Goal: Task Accomplishment & Management: Complete application form

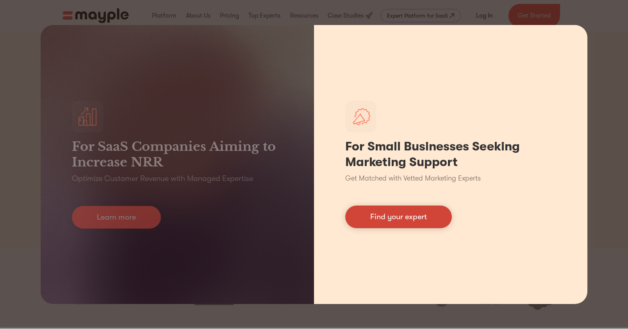
click at [381, 218] on link "Find your expert" at bounding box center [398, 216] width 107 height 23
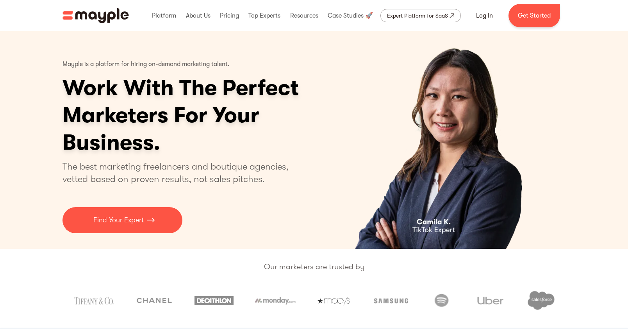
click at [423, 199] on img "2 of 4" at bounding box center [443, 139] width 191 height 217
click at [74, 284] on div at bounding box center [313, 300] width 503 height 36
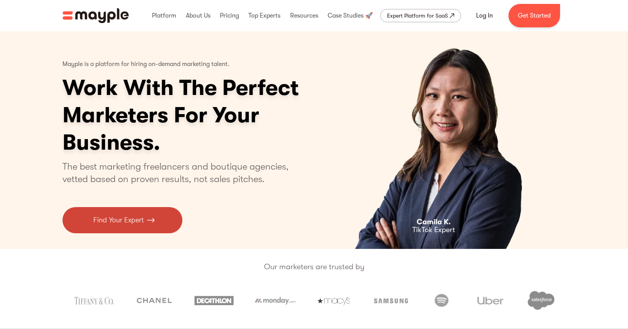
click at [126, 217] on p "Find Your Expert" at bounding box center [118, 220] width 50 height 11
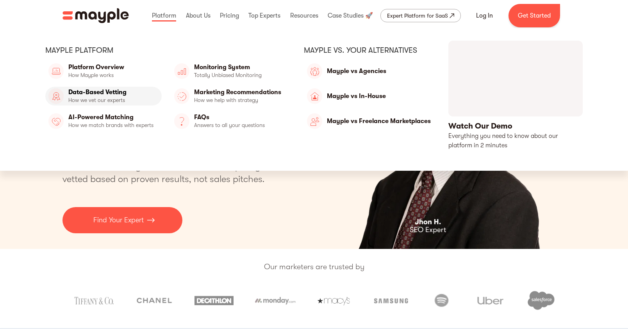
click at [111, 89] on link "Data-Based Vetting" at bounding box center [103, 96] width 116 height 19
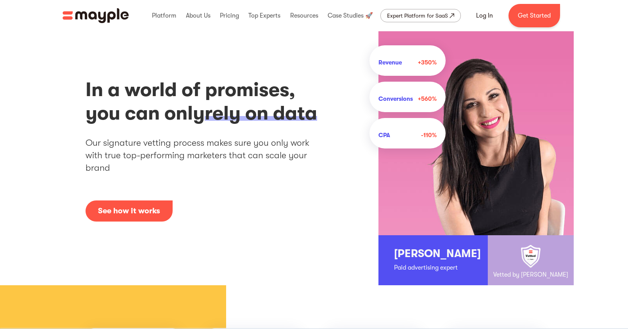
click at [186, 164] on h2 "Our signature vetting process makes sure you only work with true top-performing…" at bounding box center [204, 156] width 238 height 38
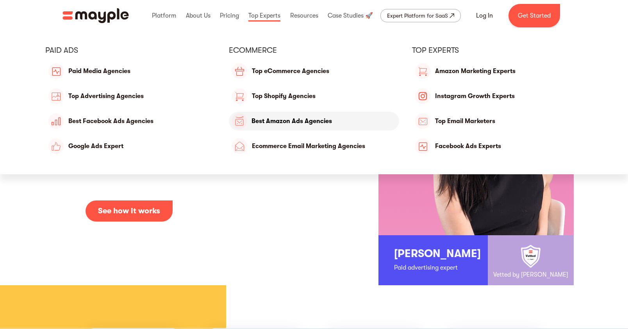
click at [281, 122] on link "Top Amazon Ads Agencies" at bounding box center [314, 121] width 171 height 19
